Goal: Check status: Check status

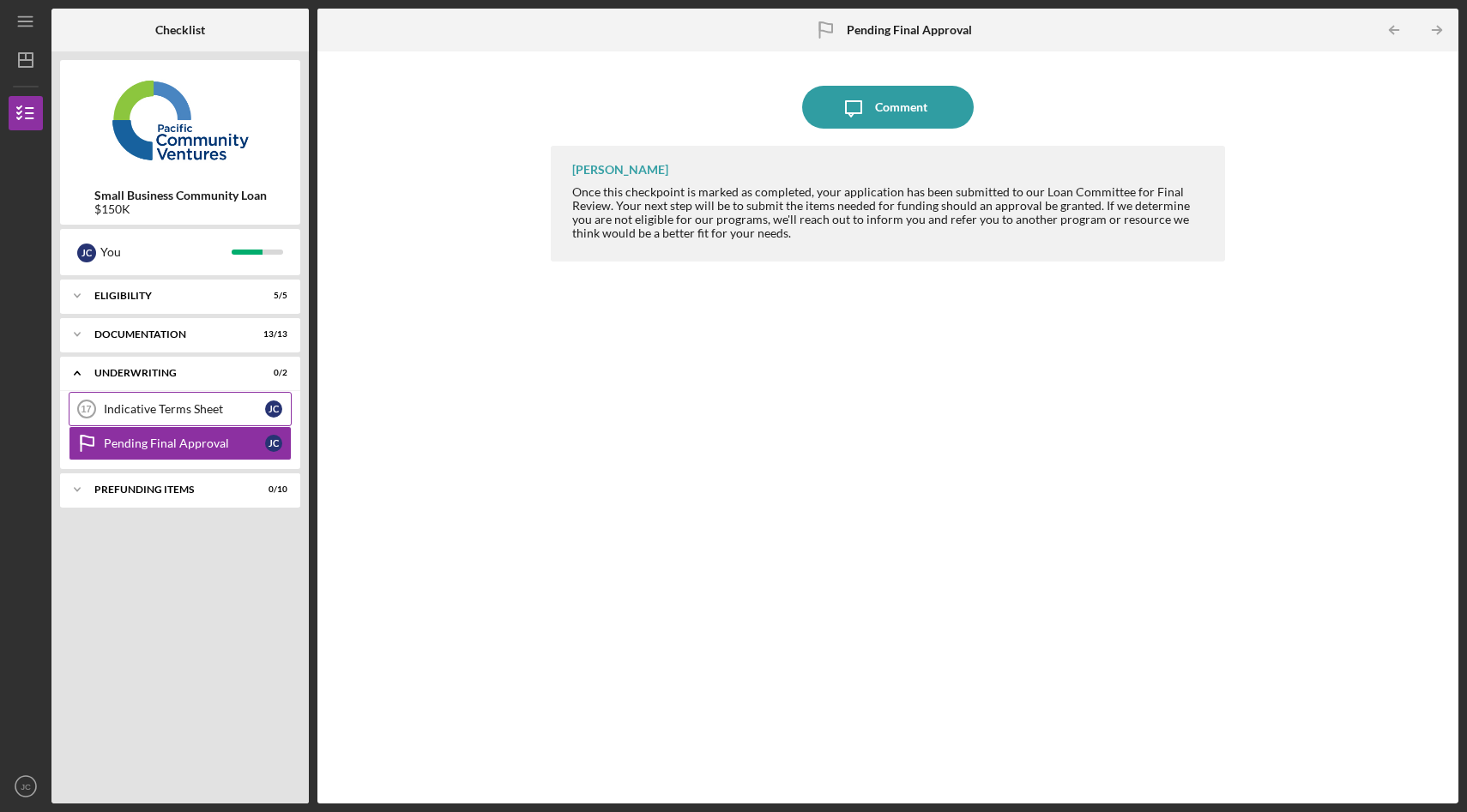
click at [232, 419] on link "Indicative Terms Sheet 17 Indicative Terms Sheet [PERSON_NAME]" at bounding box center [180, 410] width 223 height 35
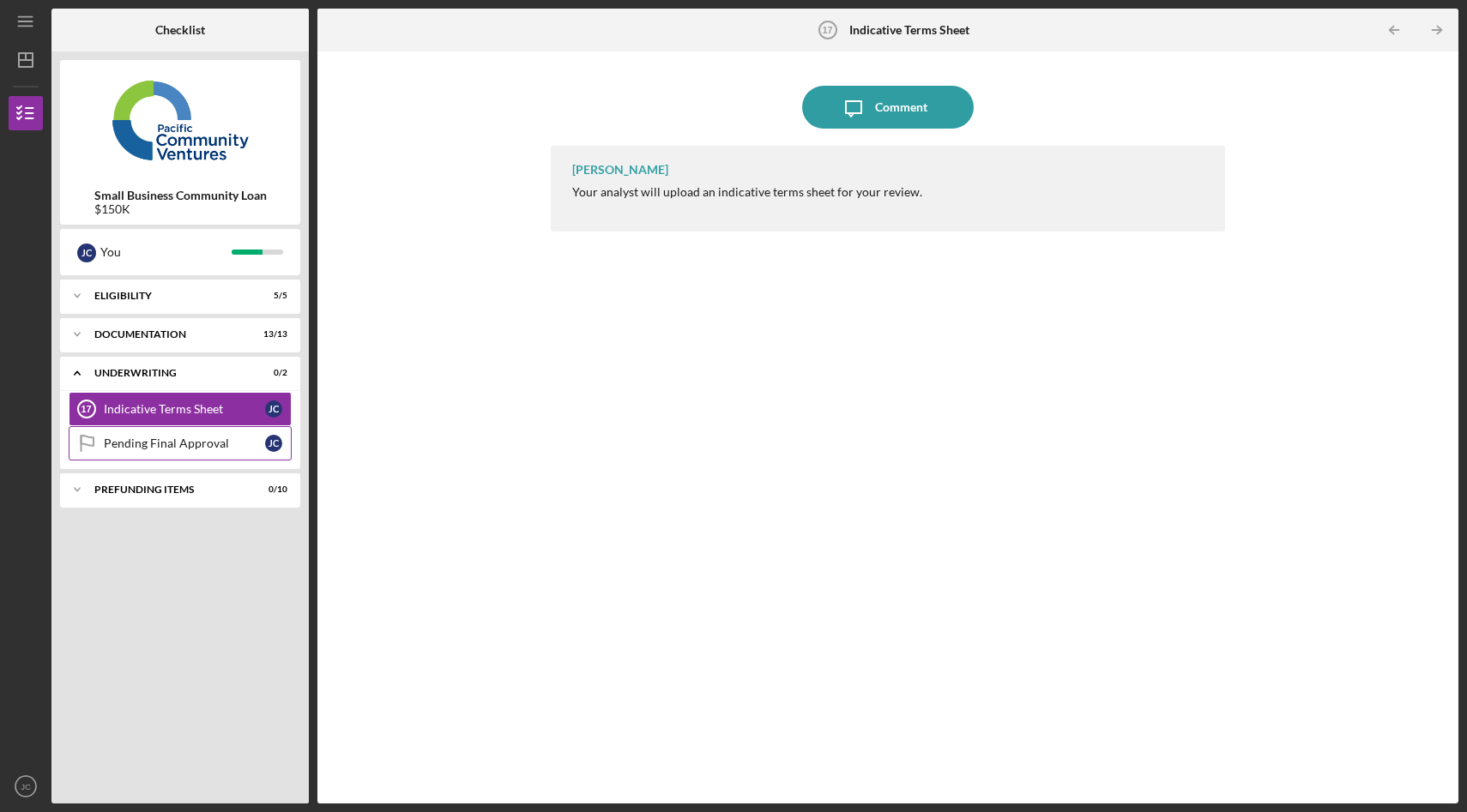
click at [147, 433] on link "Pending Final Approval Pending Final Approval J C" at bounding box center [180, 443] width 223 height 35
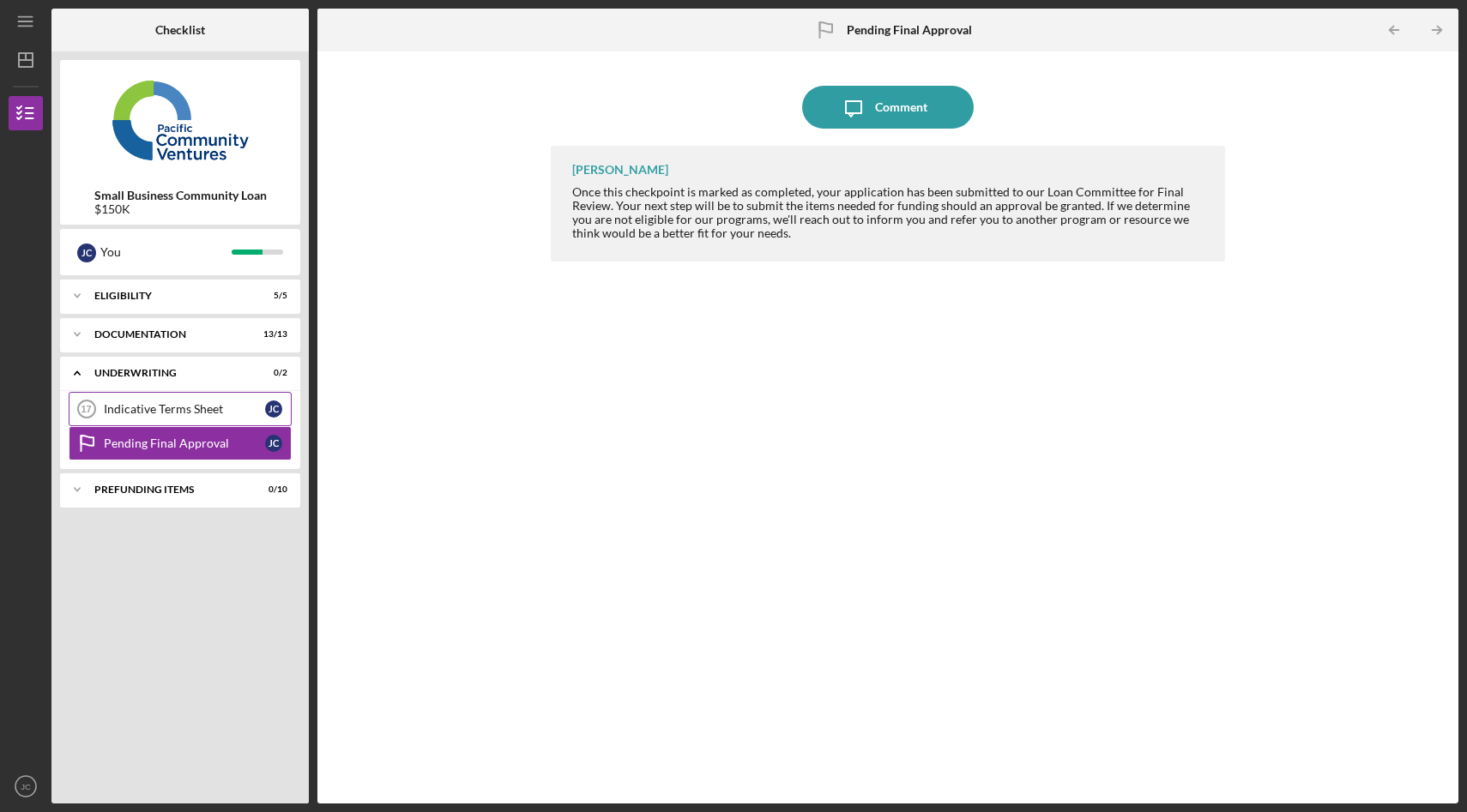
click at [129, 406] on div "Indicative Terms Sheet" at bounding box center [184, 409] width 161 height 14
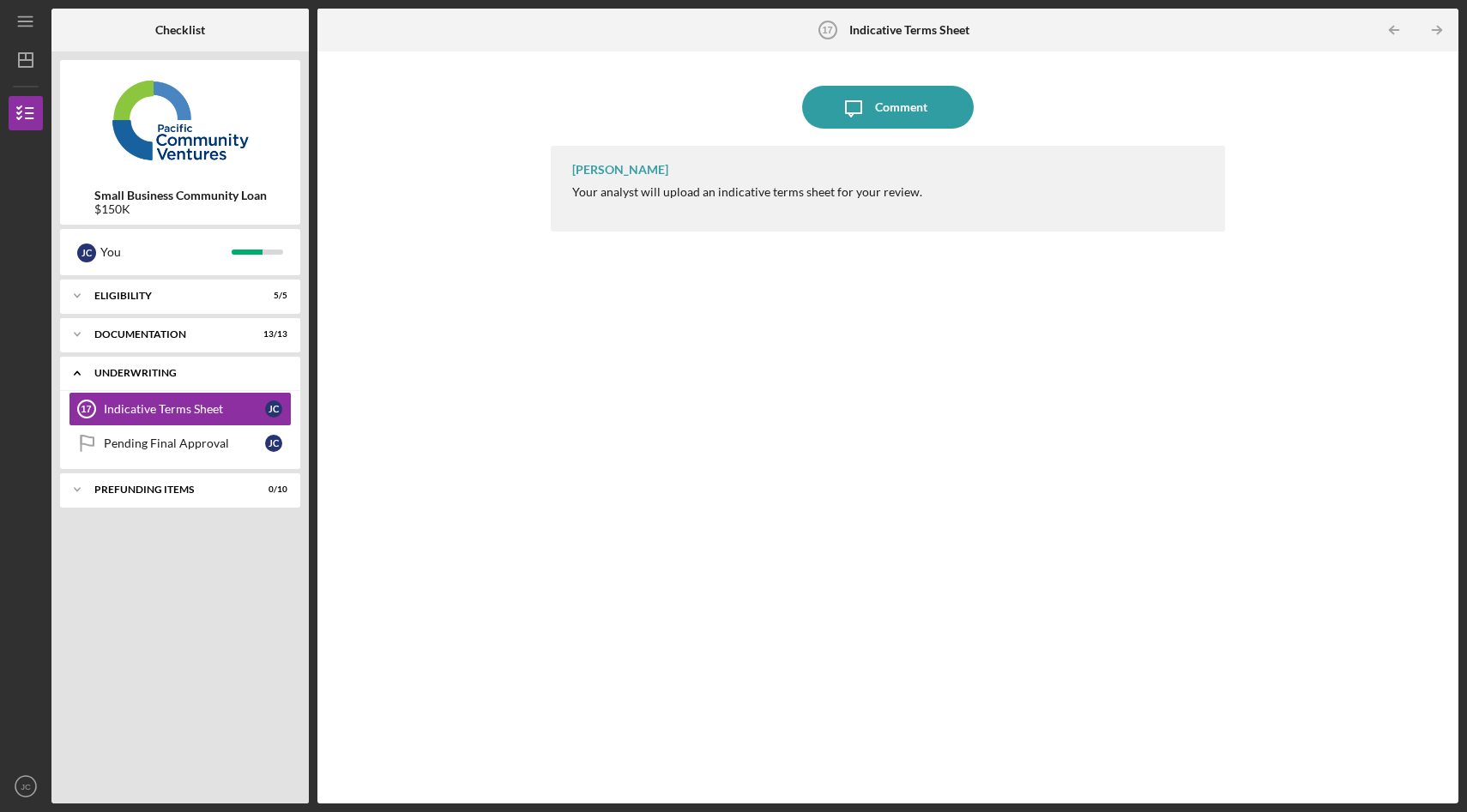
click at [76, 377] on icon "Icon/Expander" at bounding box center [78, 373] width 35 height 35
